Goal: Information Seeking & Learning: Learn about a topic

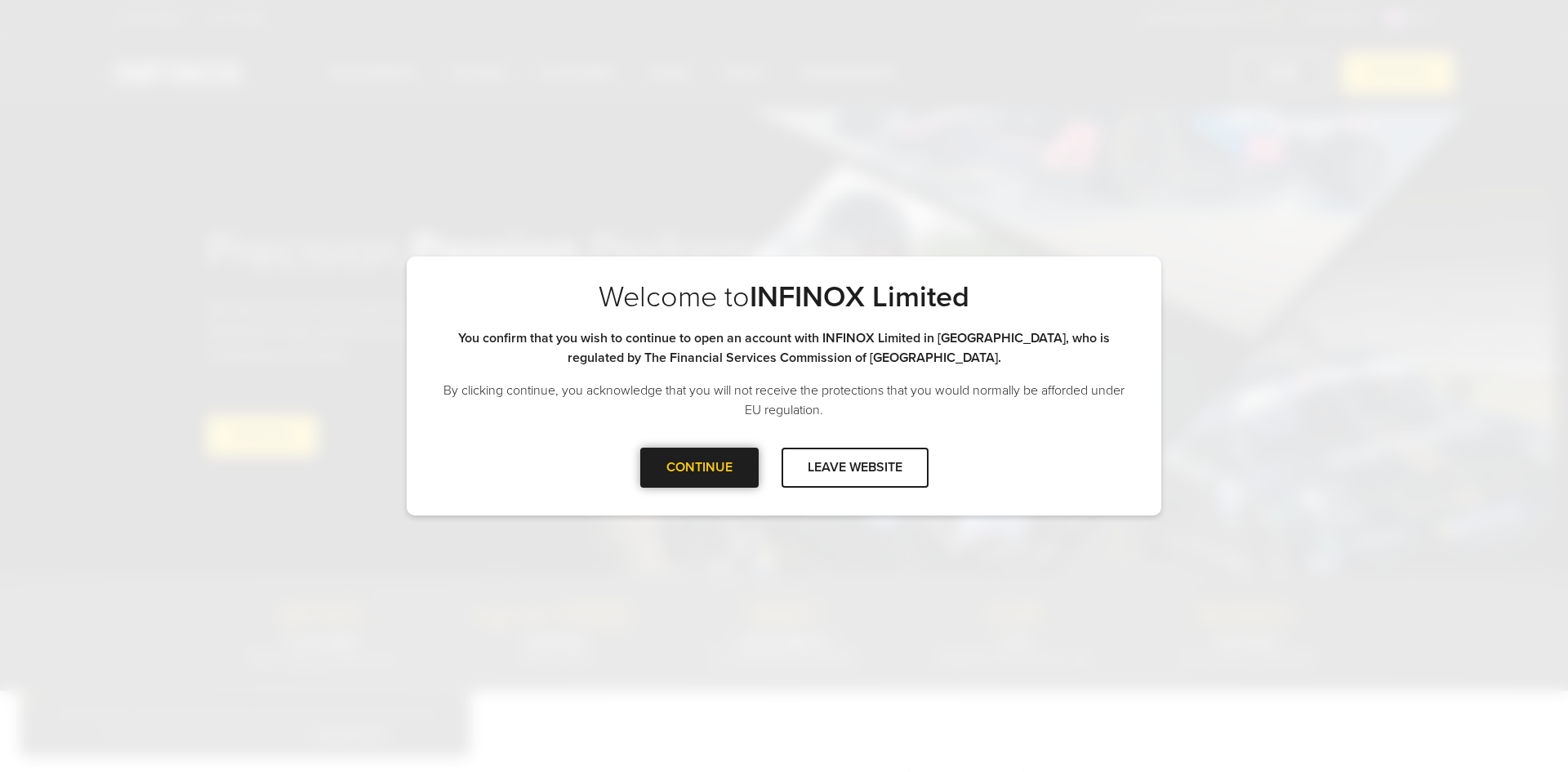
click at [699, 468] on div at bounding box center [699, 468] width 0 height 0
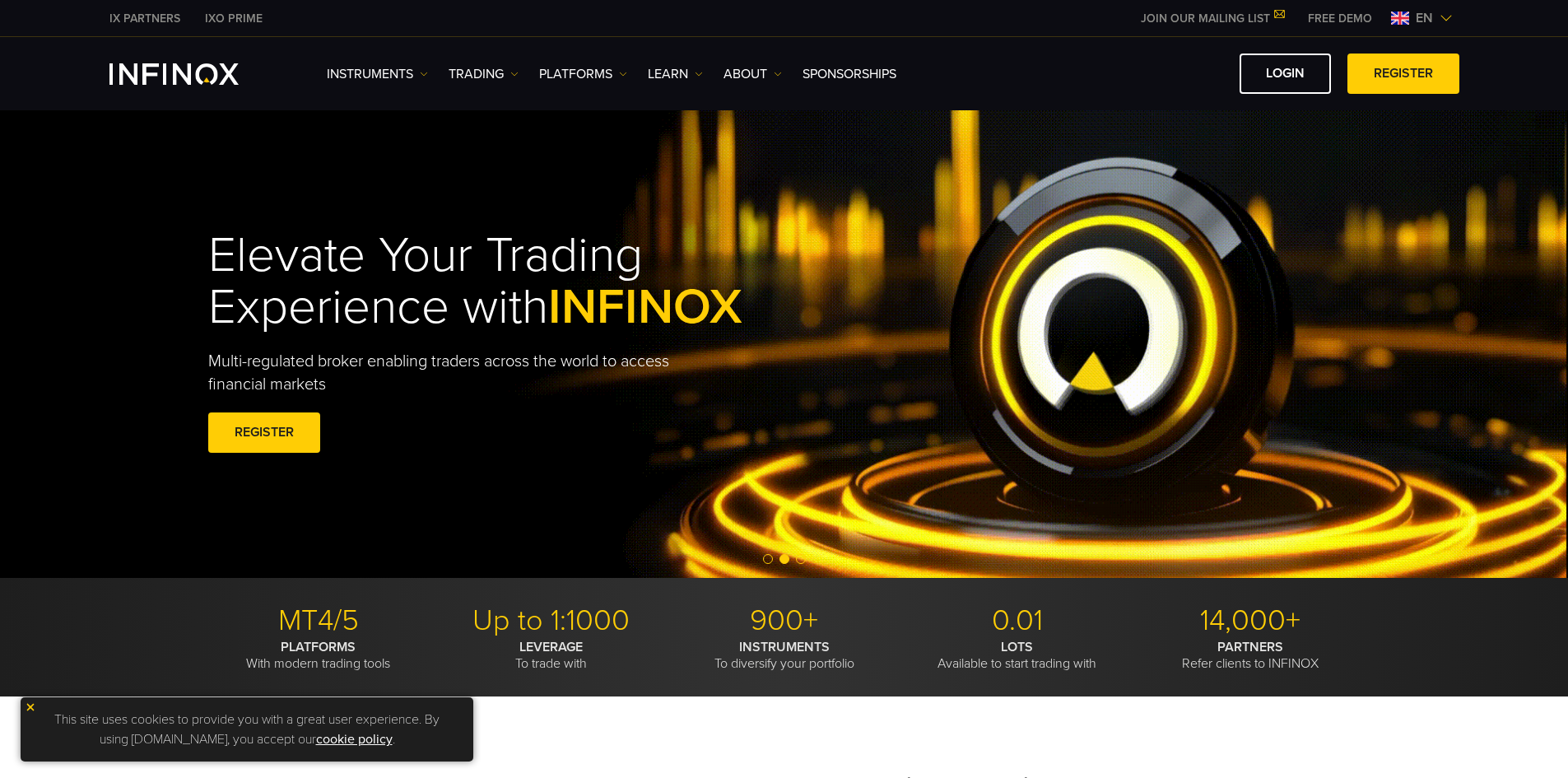
click at [1442, 22] on img at bounding box center [1446, 18] width 14 height 14
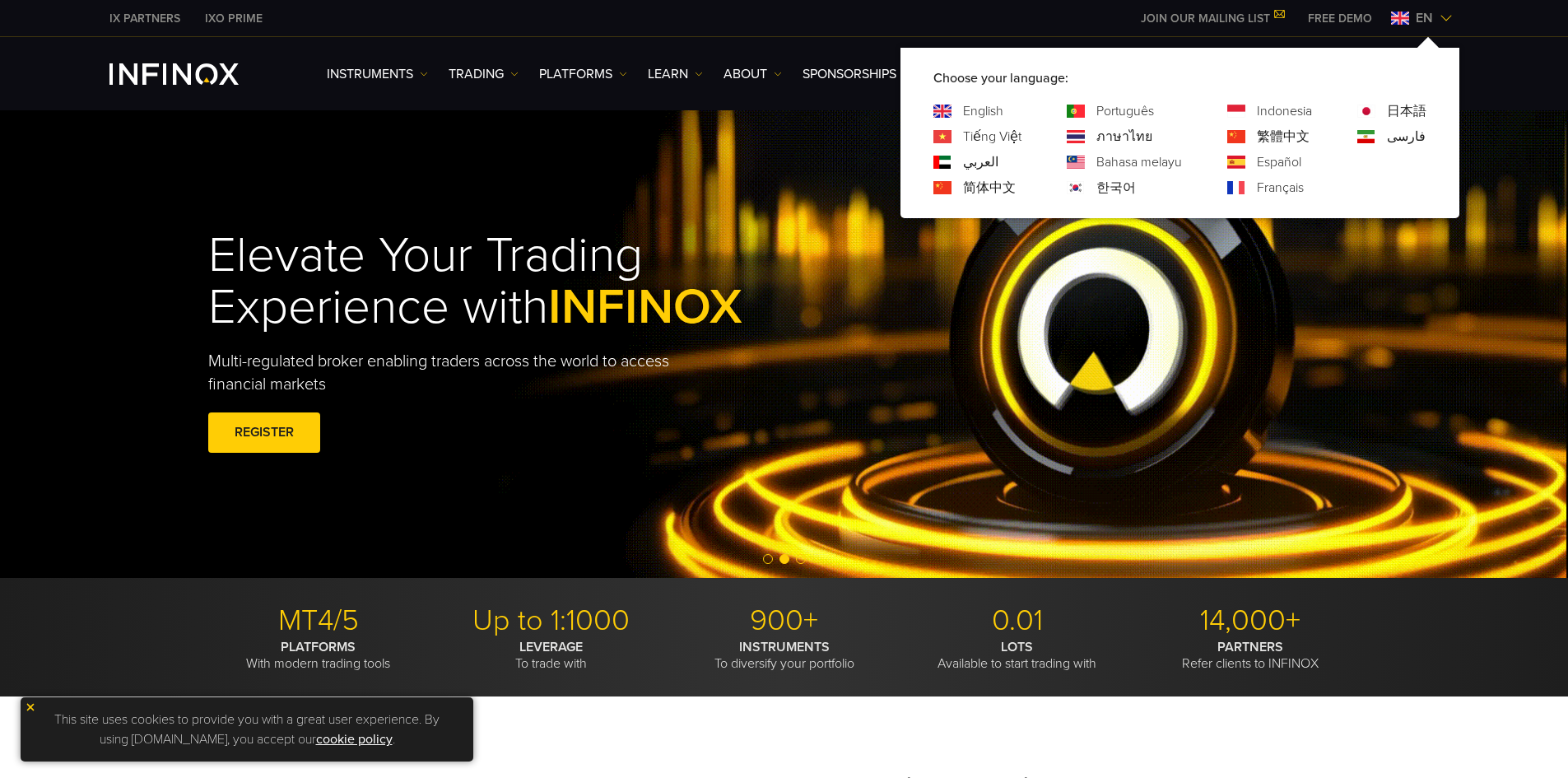
click at [1442, 22] on img at bounding box center [1446, 18] width 14 height 14
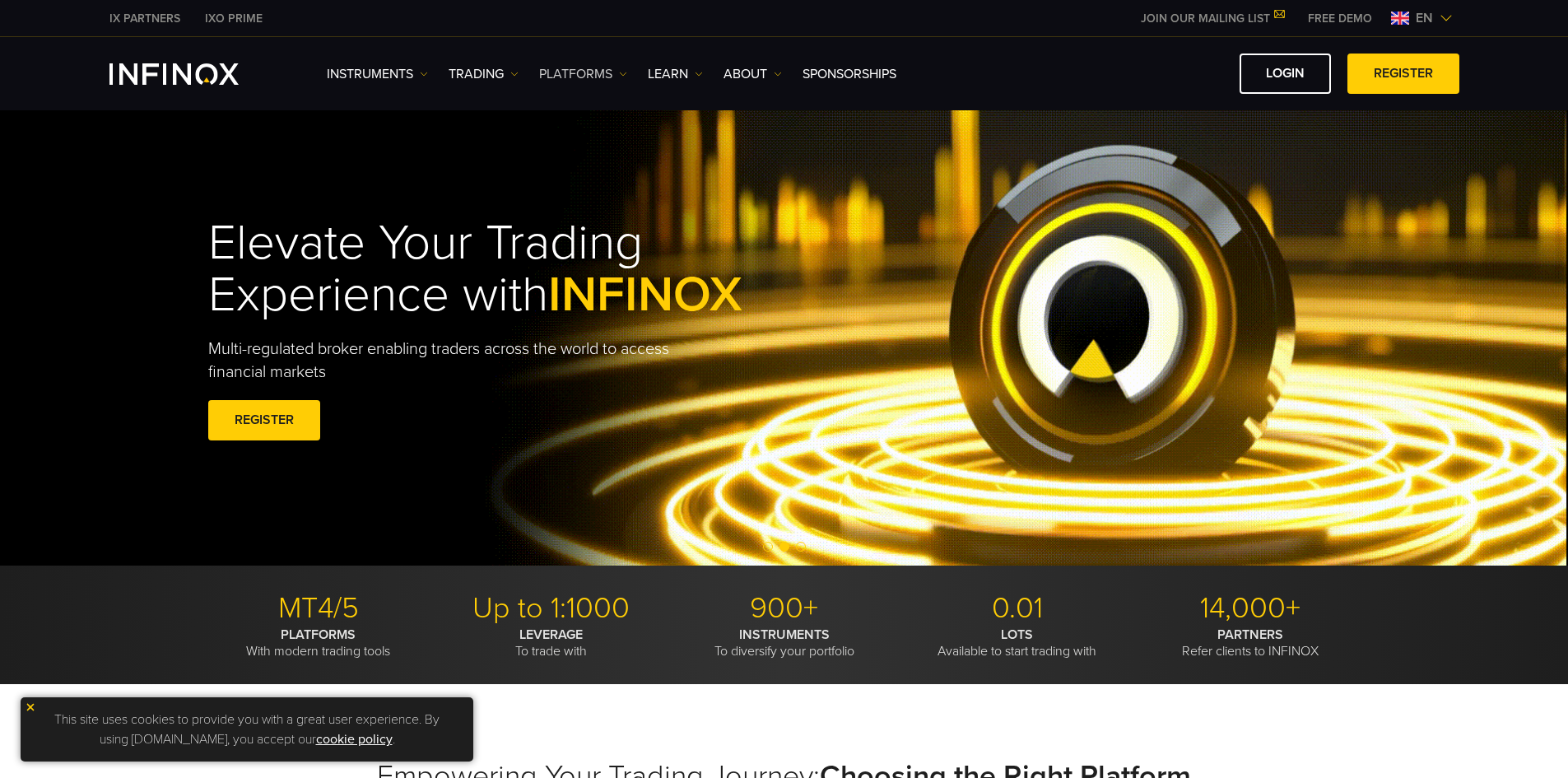
click at [615, 68] on link "PLATFORMS" at bounding box center [583, 74] width 88 height 20
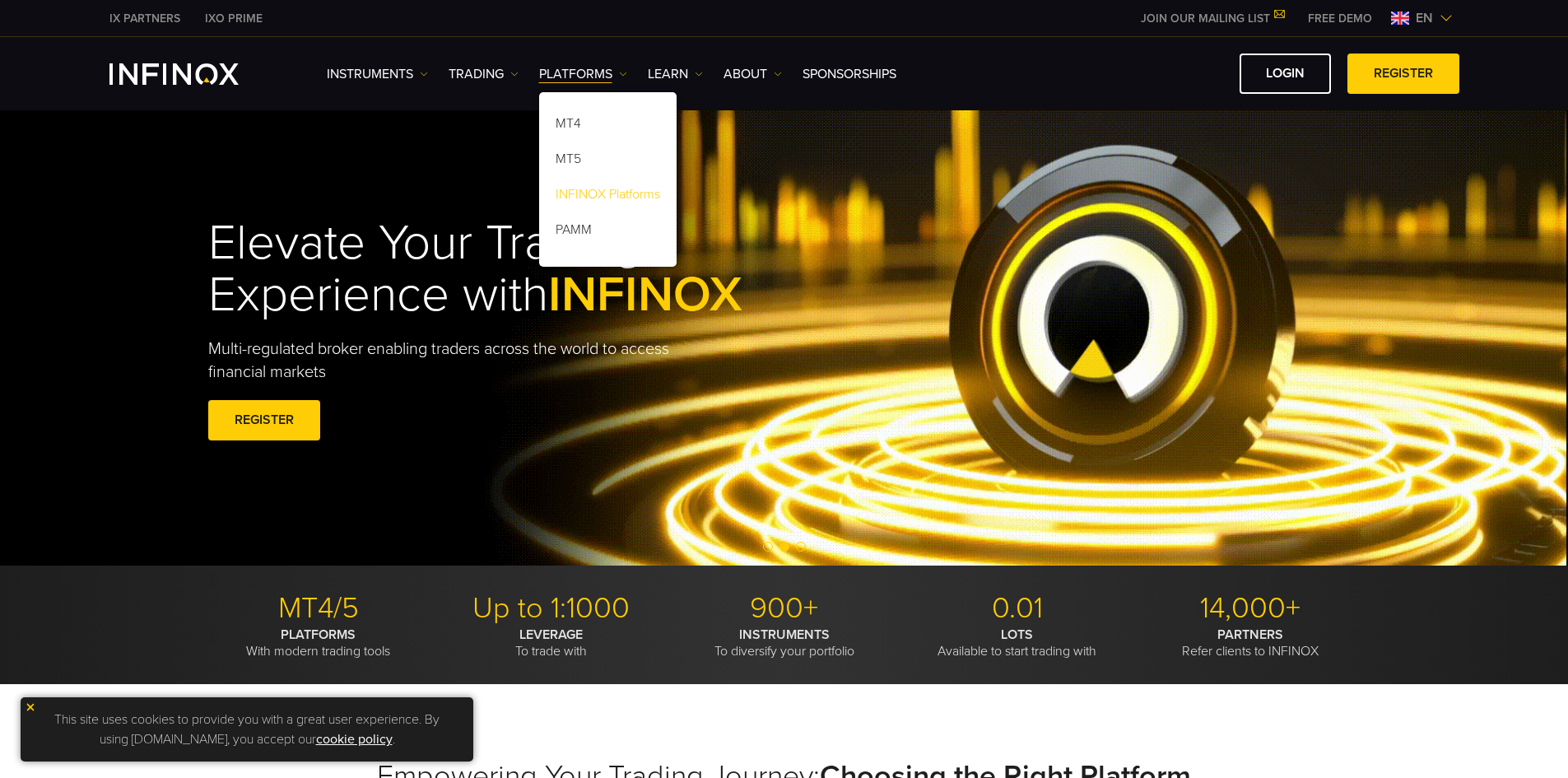
click at [613, 197] on link "INFINOX Platforms" at bounding box center [607, 197] width 137 height 35
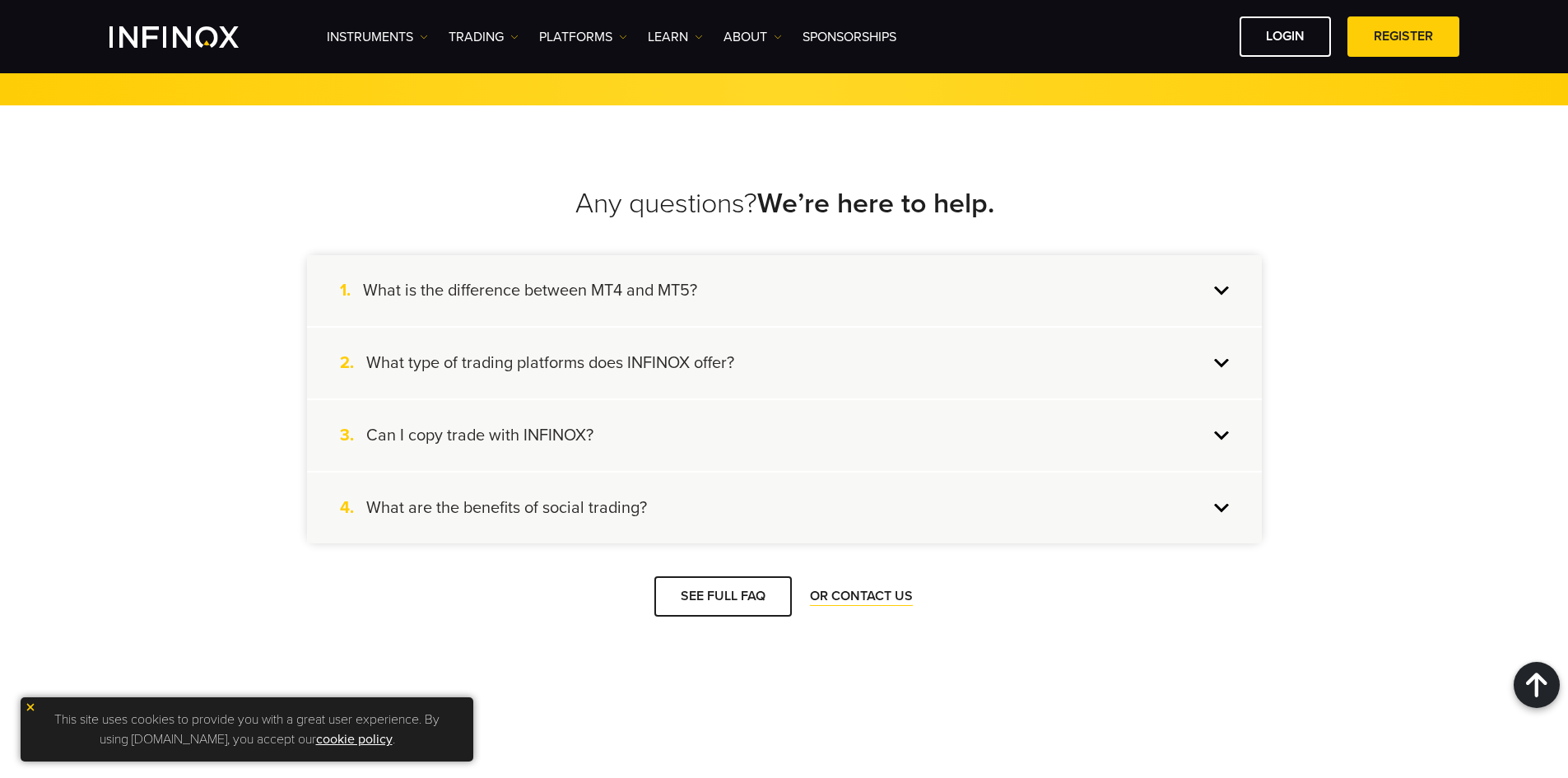
scroll to position [2799, 0]
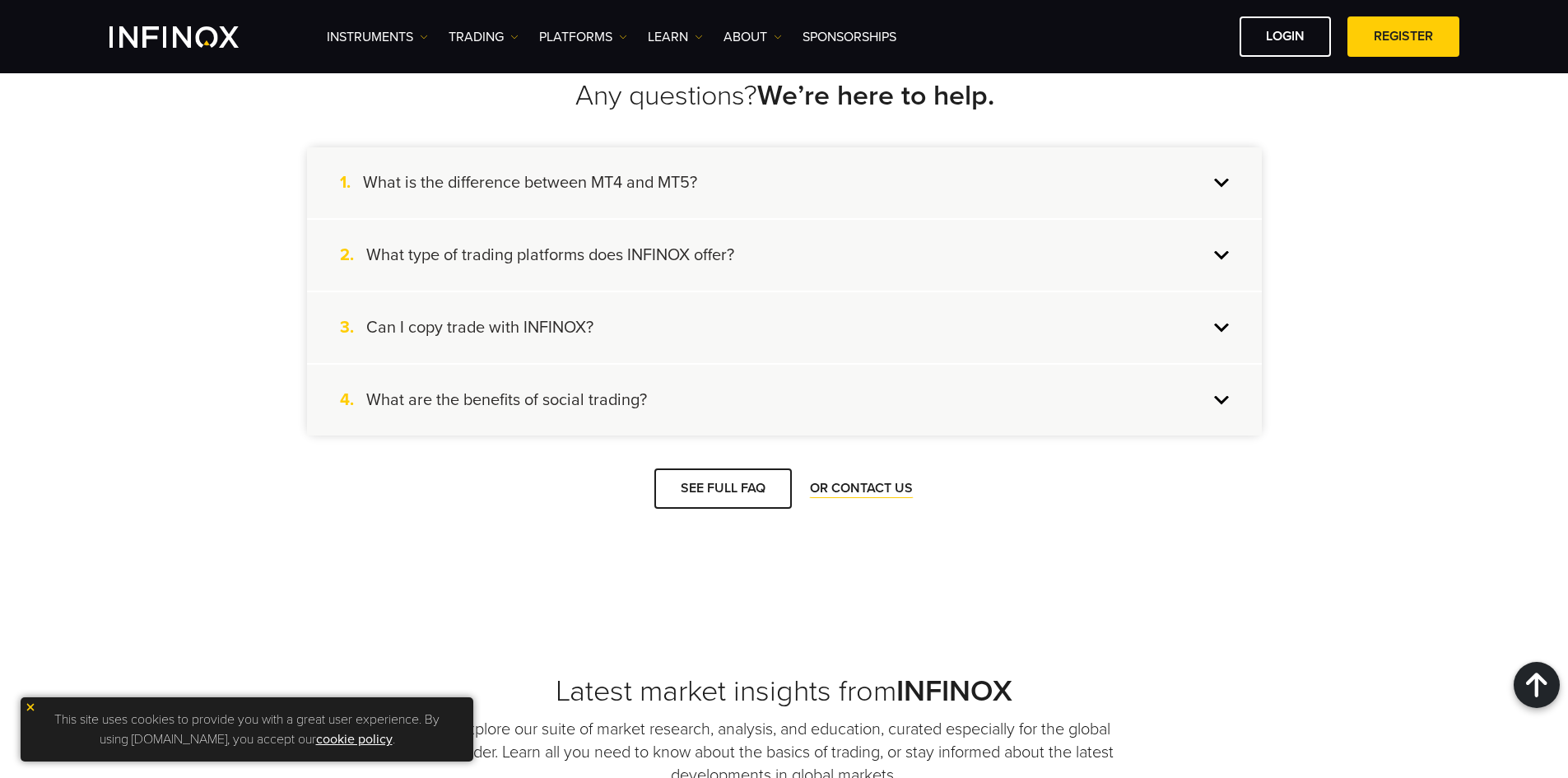
click at [1228, 402] on div "4. What are the benefits of social trading?" at bounding box center [784, 400] width 955 height 71
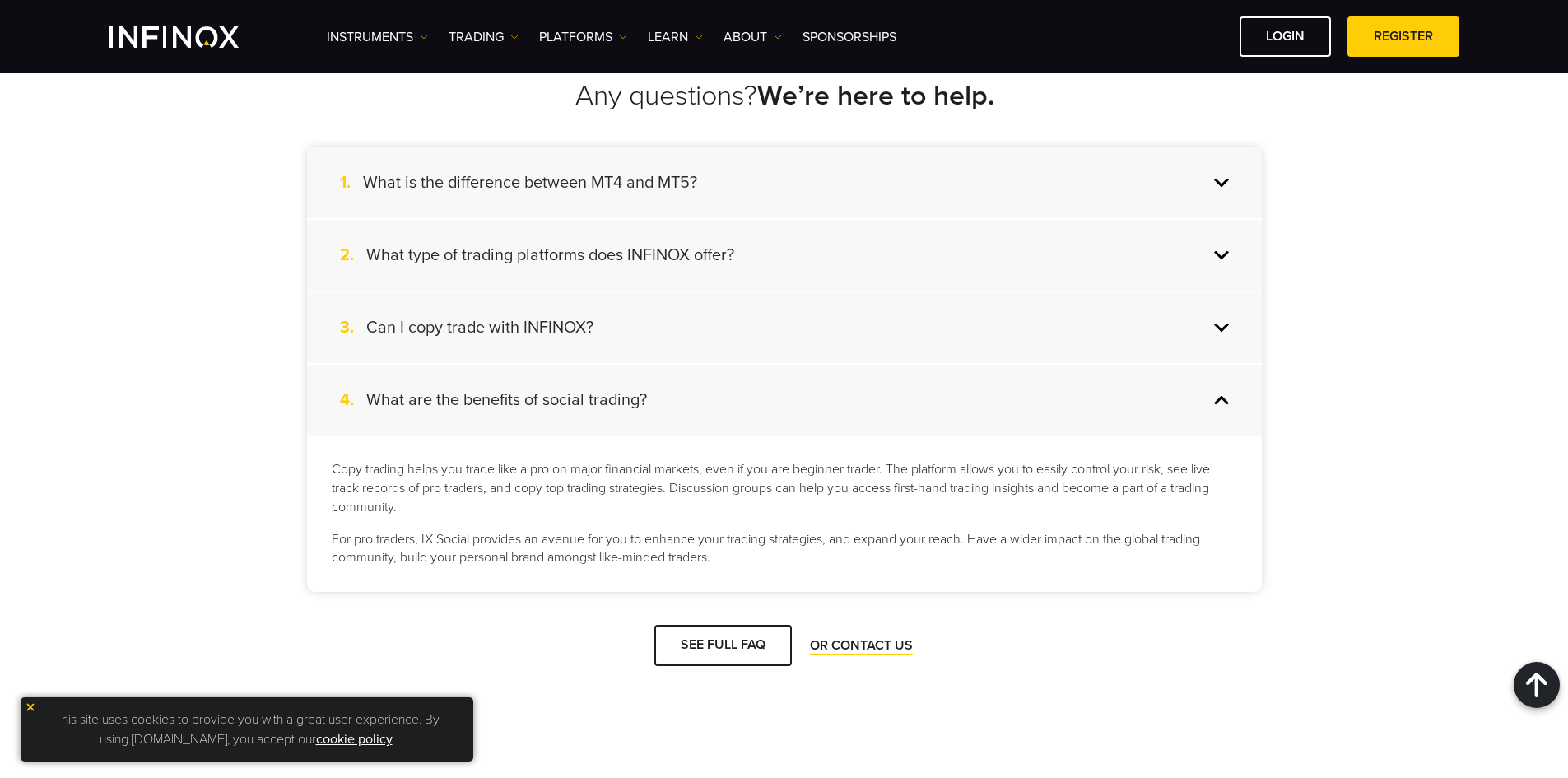
click at [1228, 259] on div "2. What type of trading platforms does INFINOX offer?" at bounding box center [784, 255] width 955 height 71
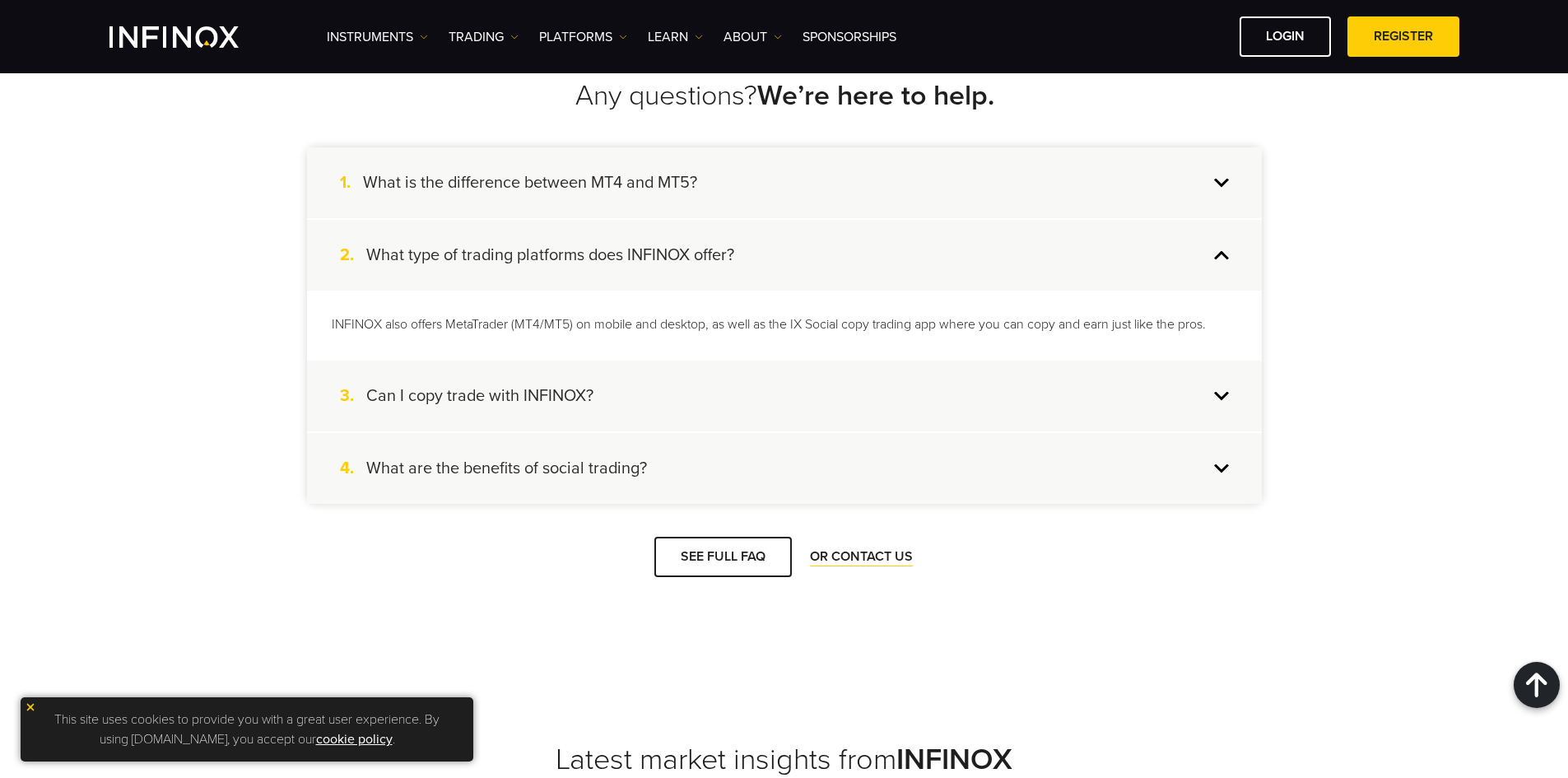
scroll to position [0, 0]
drag, startPoint x: 794, startPoint y: 320, endPoint x: 891, endPoint y: 305, distance: 98.2
click at [883, 318] on p "INFINOX also offers MetaTrader (MT4/MT5) on mobile and desktop, as well as the …" at bounding box center [784, 324] width 905 height 19
click at [509, 34] on link "TRADING" at bounding box center [483, 37] width 70 height 20
click at [419, 32] on link "Instruments" at bounding box center [378, 37] width 102 height 20
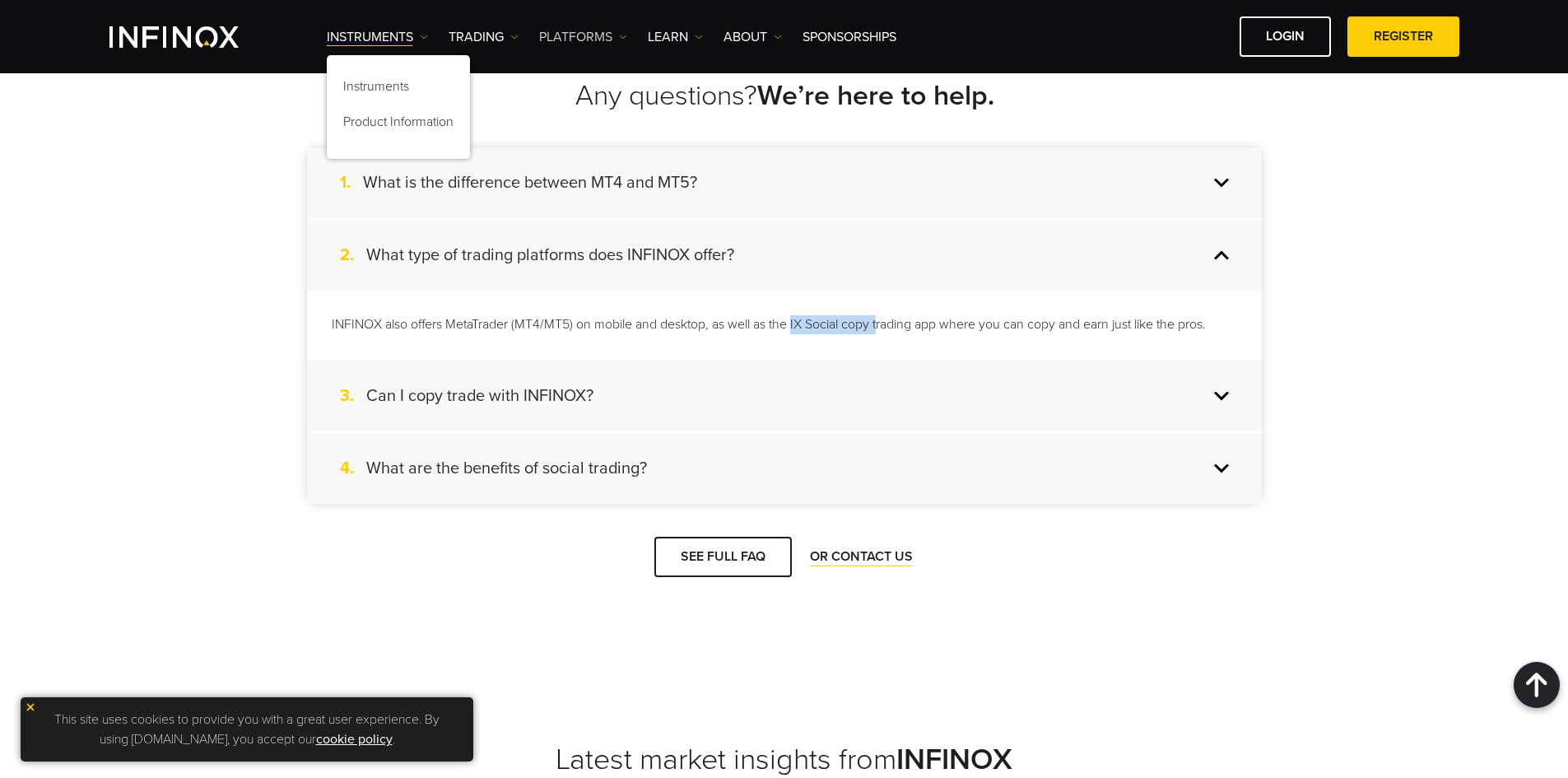
click at [622, 39] on img at bounding box center [623, 36] width 8 height 8
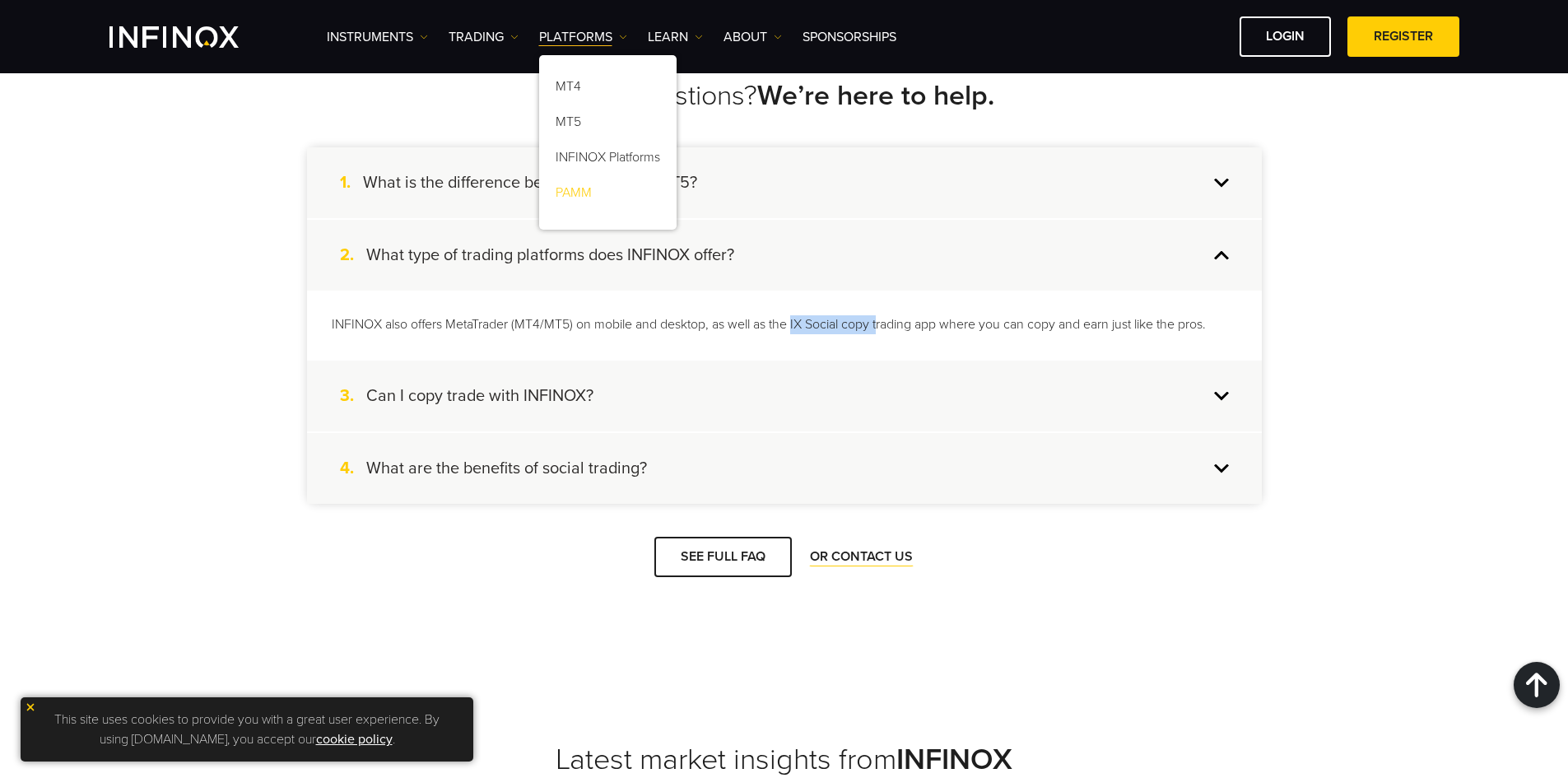
click at [582, 191] on link "PAMM" at bounding box center [607, 195] width 137 height 35
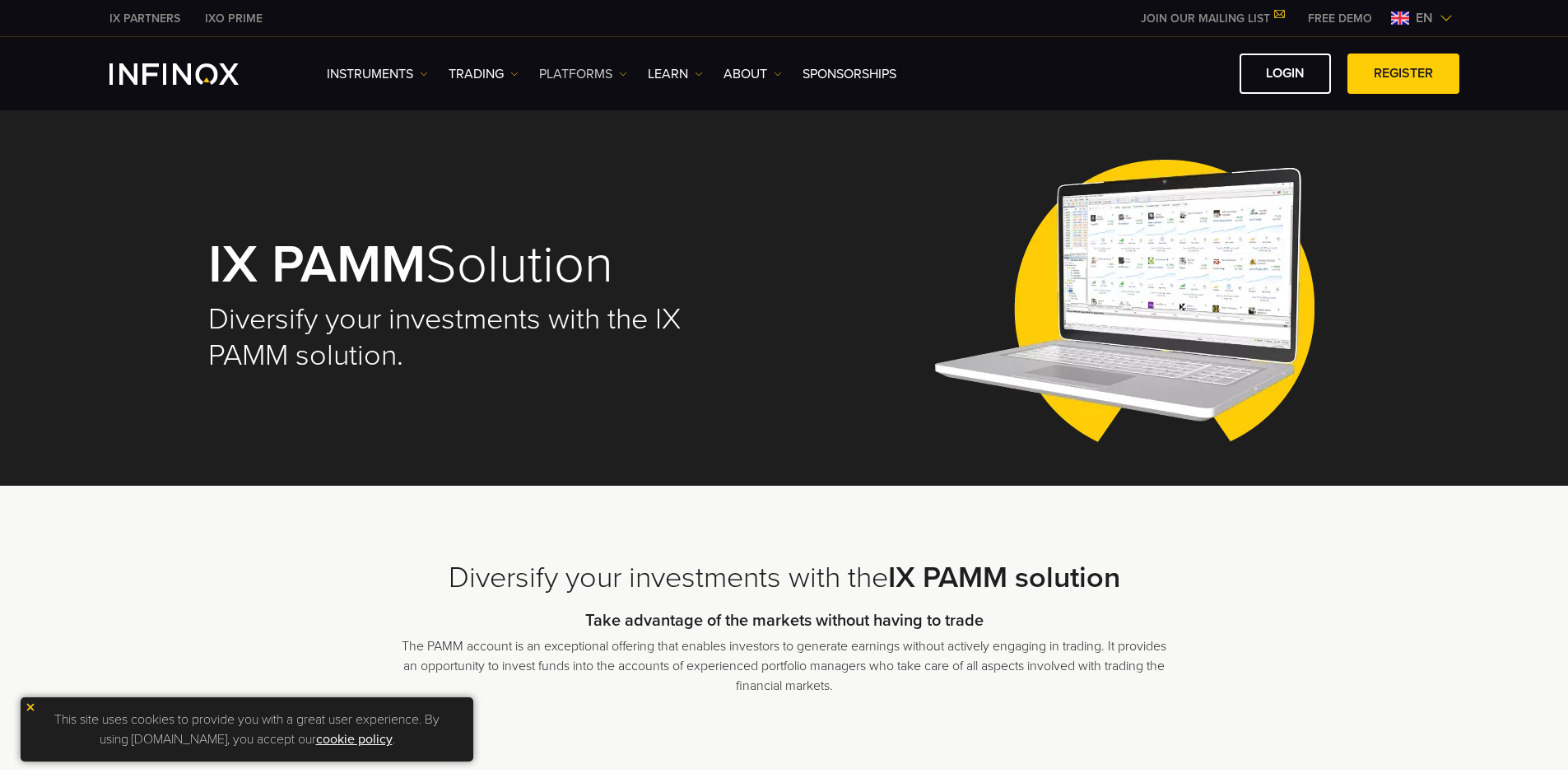
click at [622, 71] on img at bounding box center [623, 74] width 8 height 8
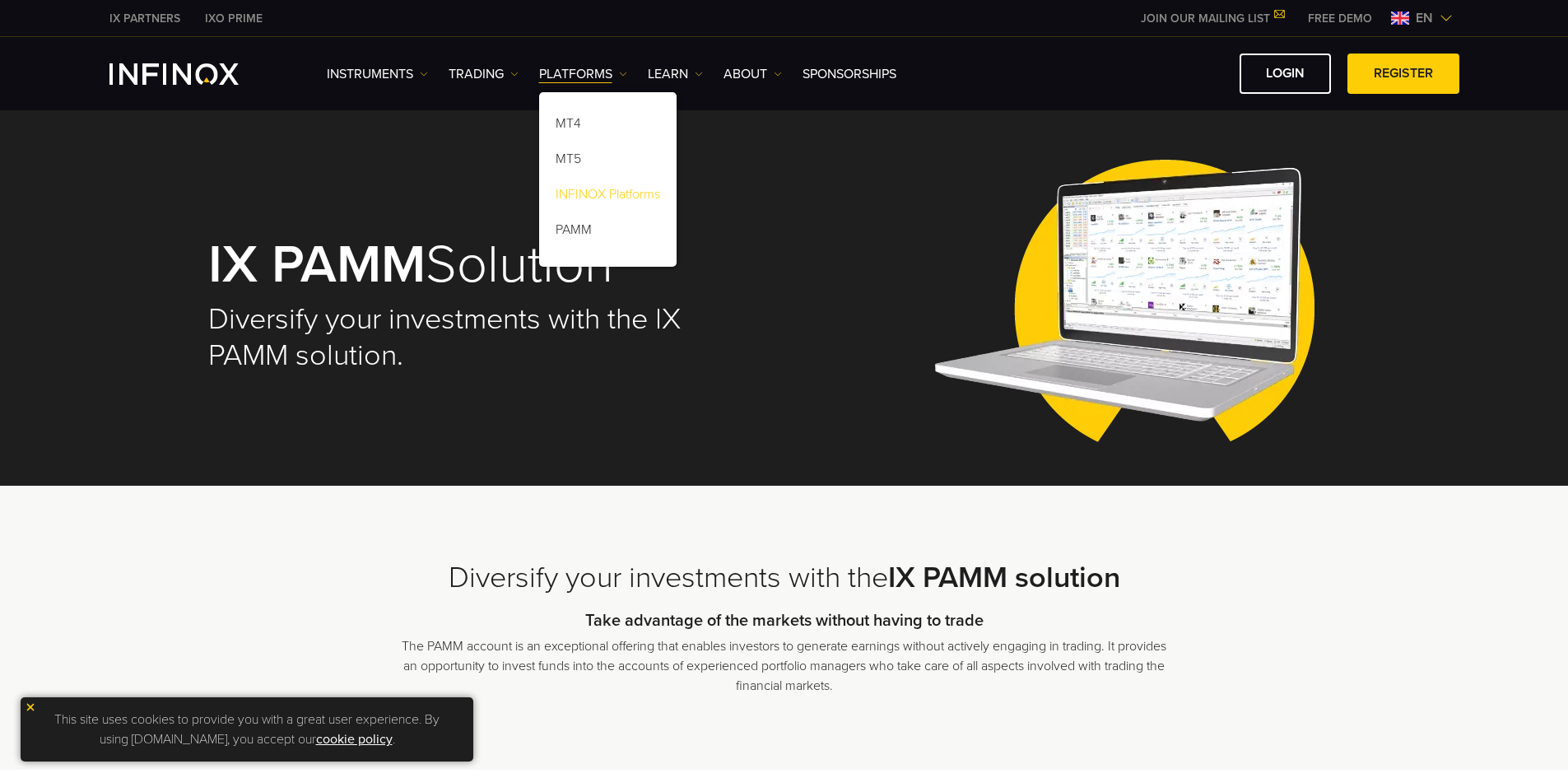
click at [603, 193] on link "INFINOX Platforms" at bounding box center [607, 197] width 137 height 35
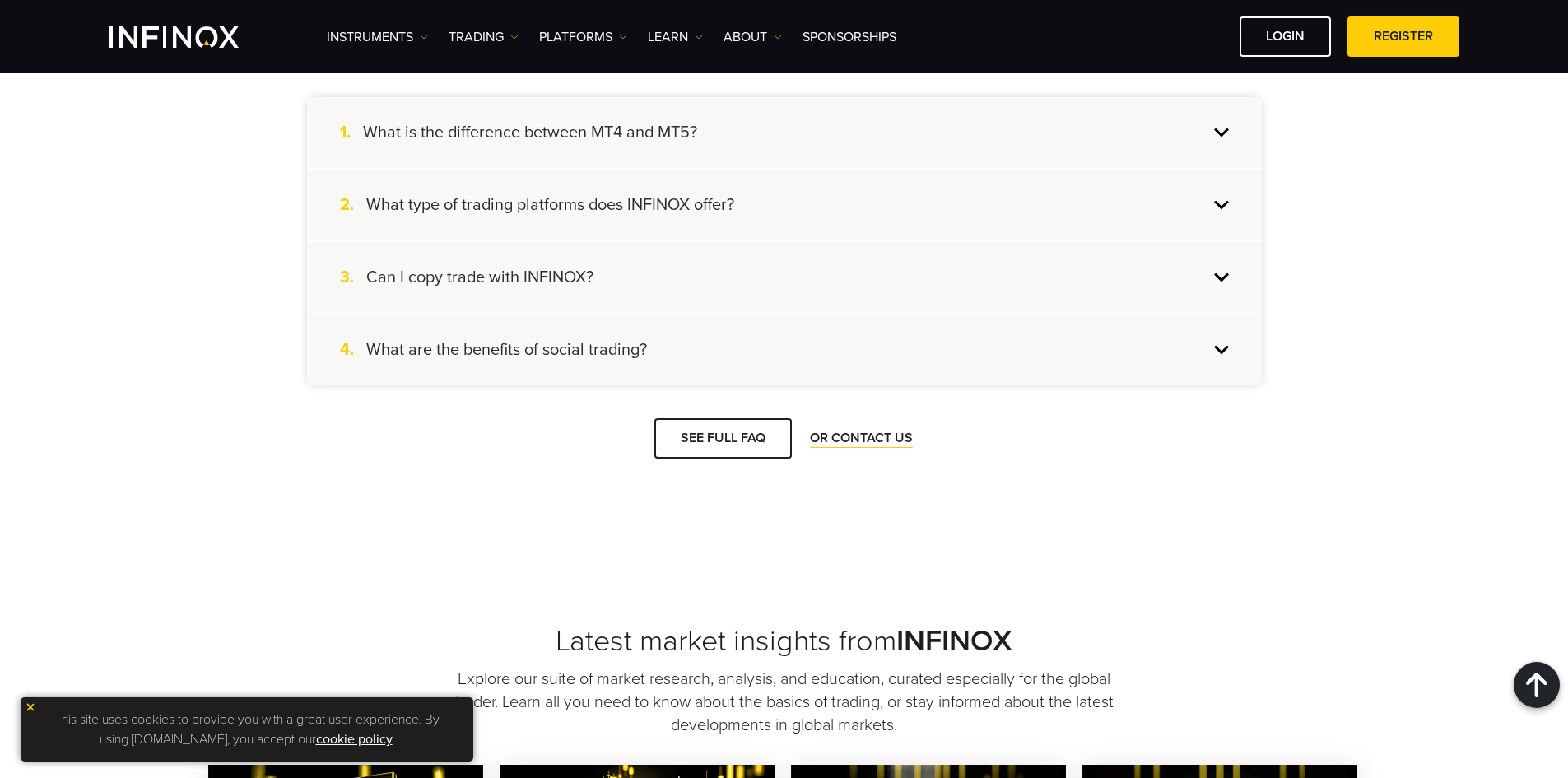
scroll to position [2799, 0]
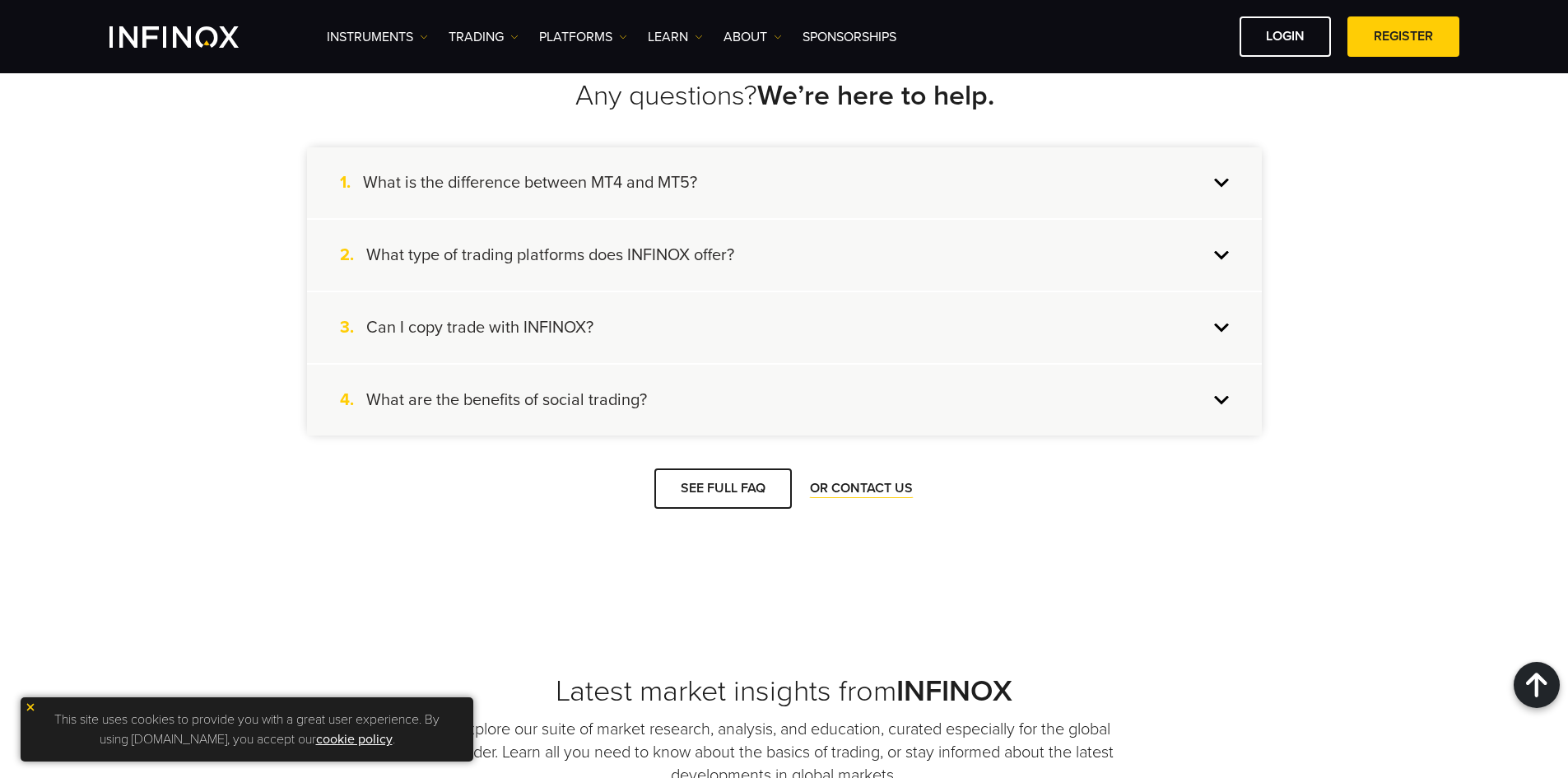
click at [1218, 412] on div "4. What are the benefits of social trading?" at bounding box center [784, 400] width 955 height 71
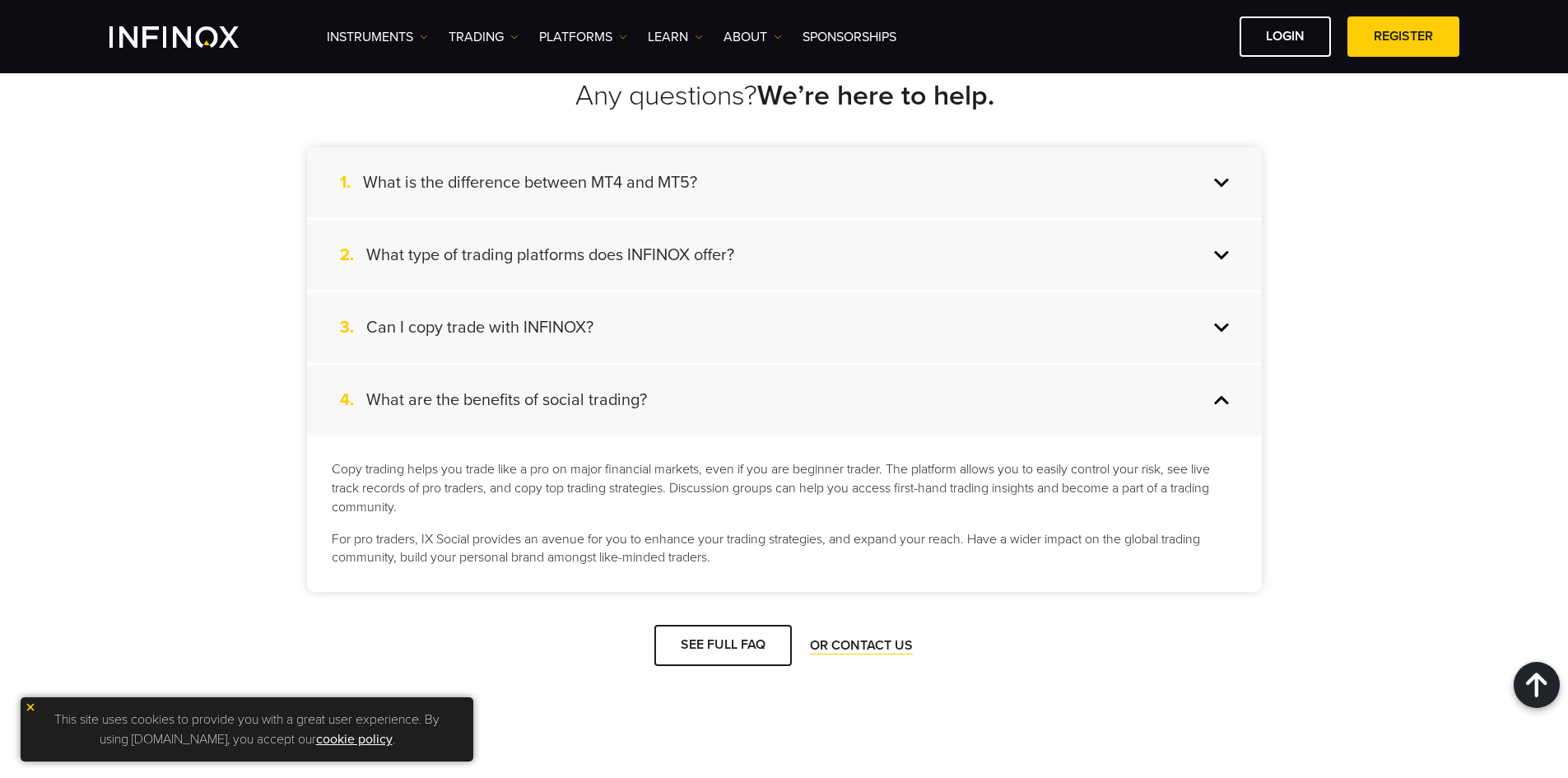
scroll to position [0, 0]
click at [1220, 409] on div "4. What are the benefits of social trading?" at bounding box center [784, 400] width 955 height 71
